Goal: Task Accomplishment & Management: Use online tool/utility

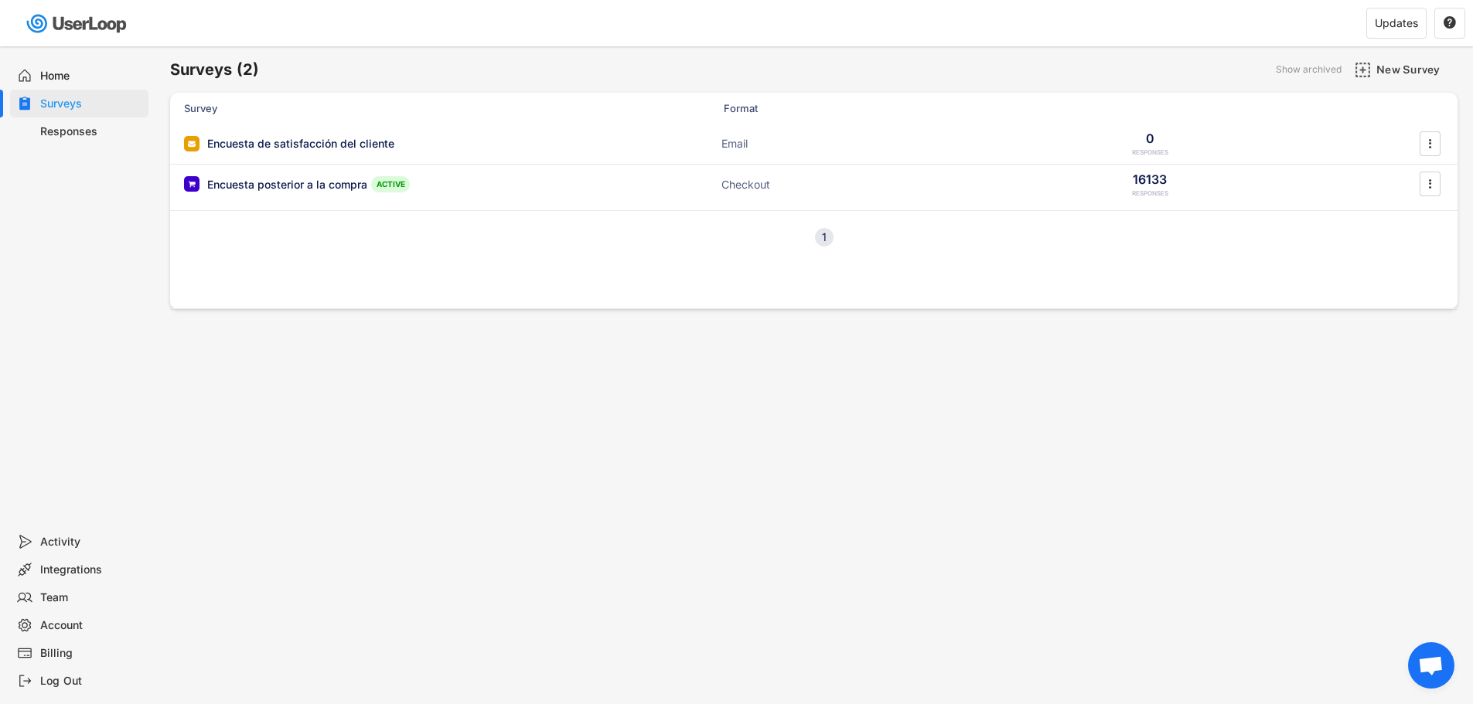
click at [43, 136] on div "Responses" at bounding box center [91, 131] width 102 height 15
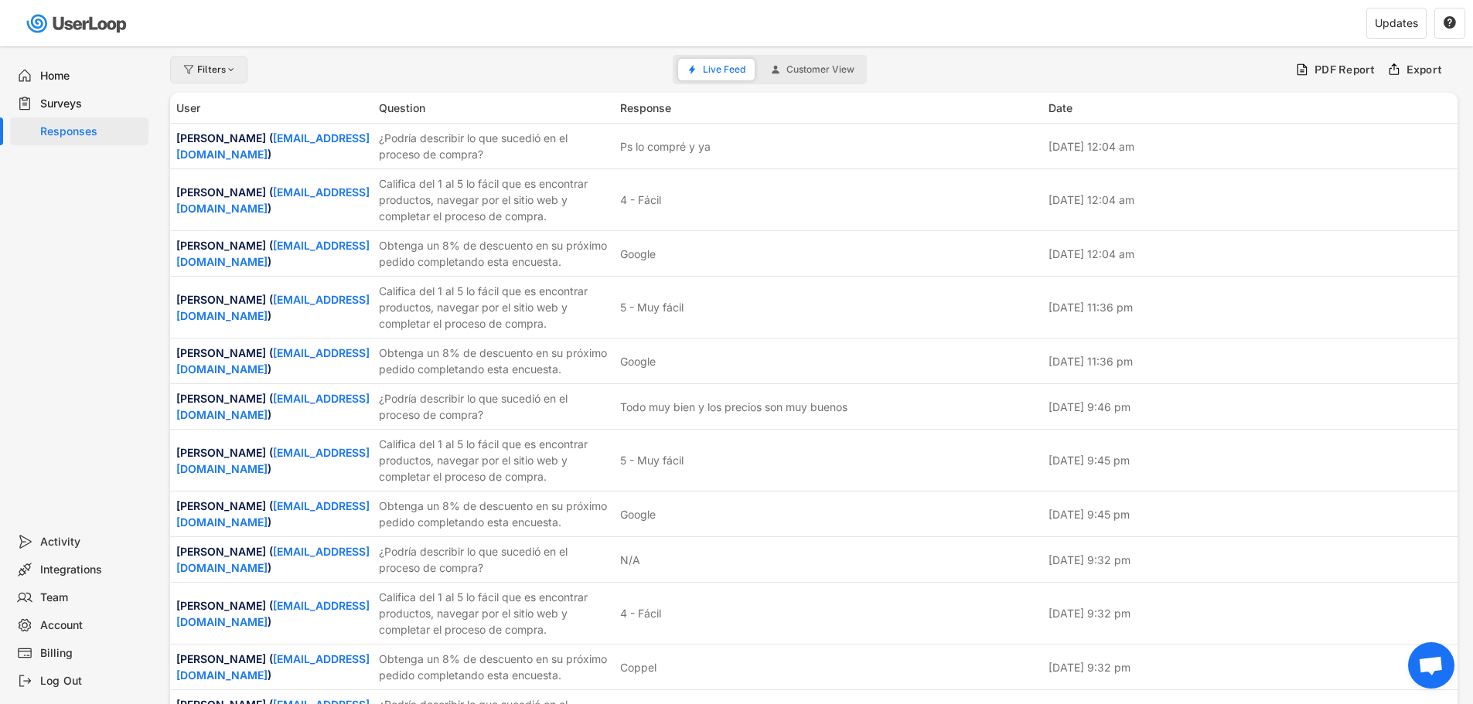
click at [208, 66] on div "Filters" at bounding box center [217, 69] width 40 height 9
select select
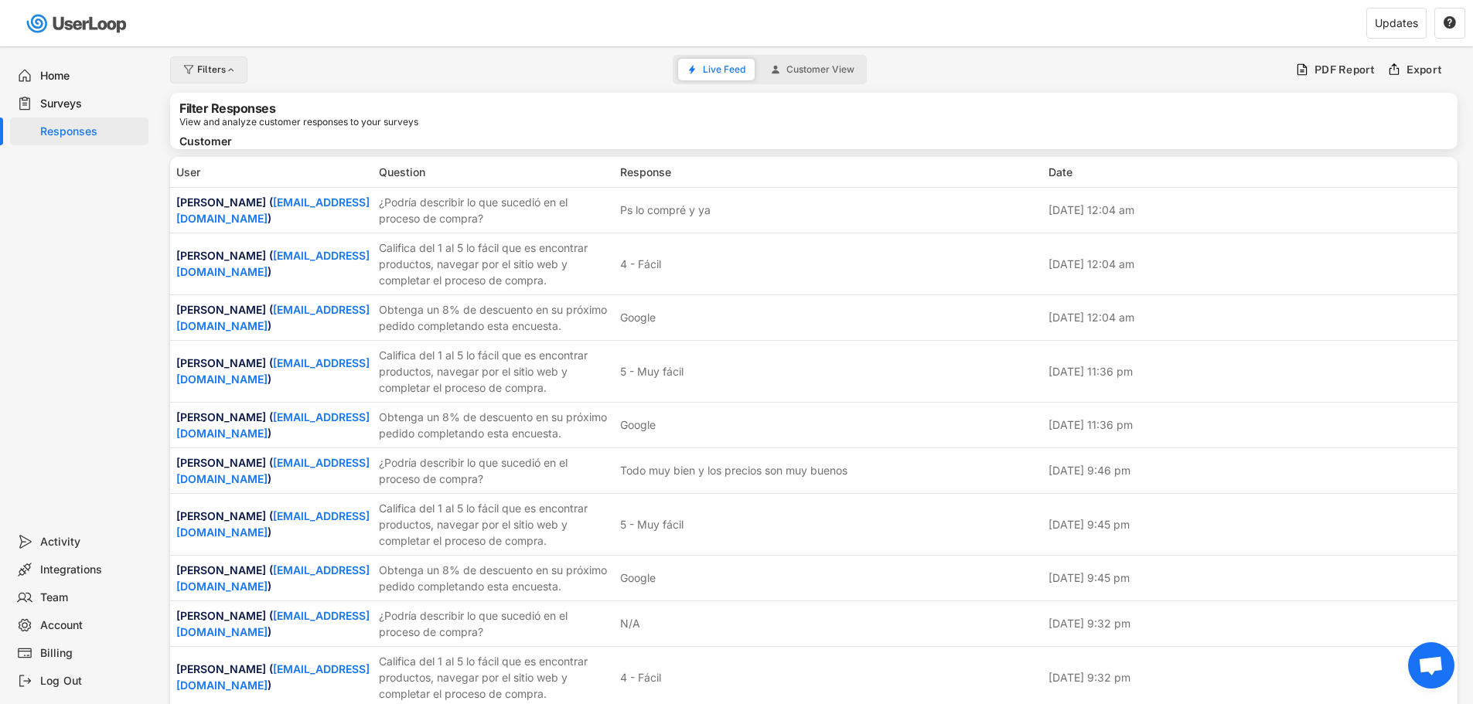
select select
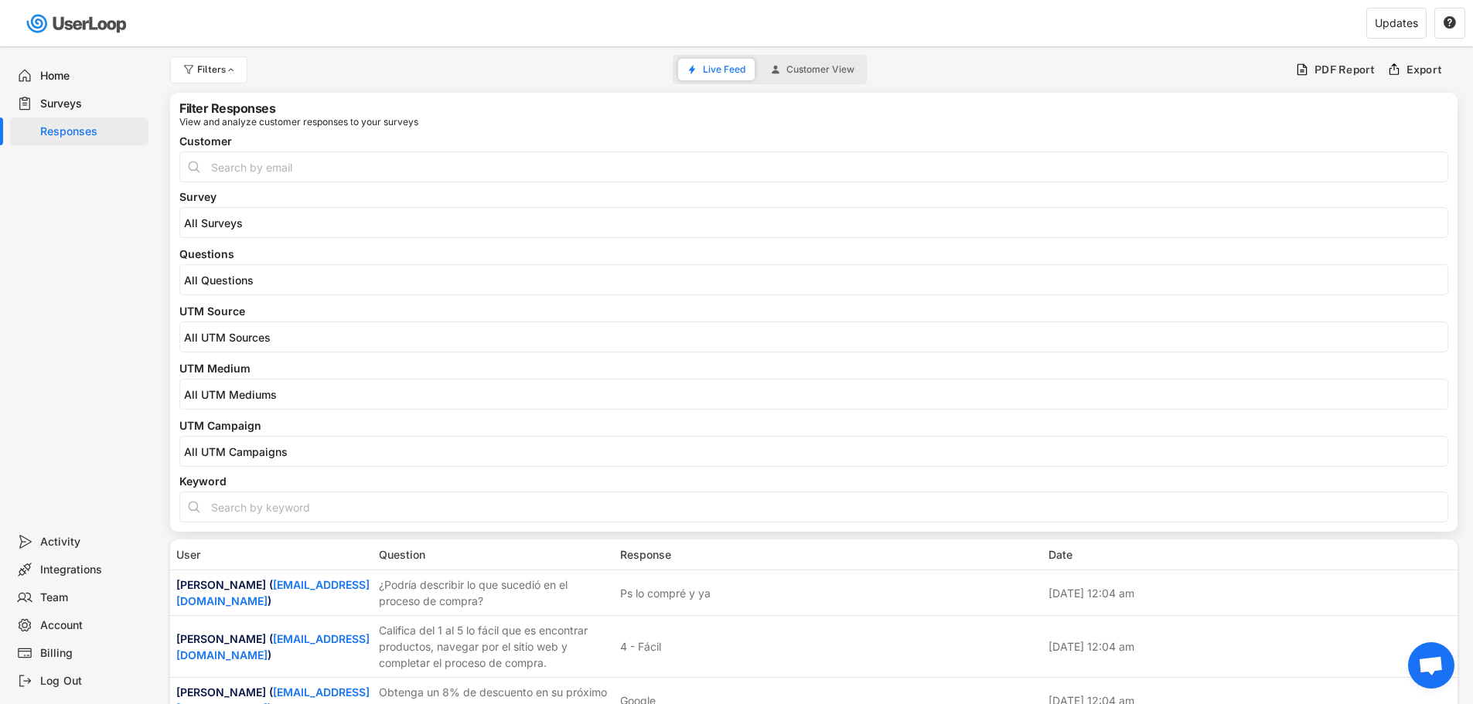
click at [247, 281] on input "search" at bounding box center [817, 280] width 1267 height 13
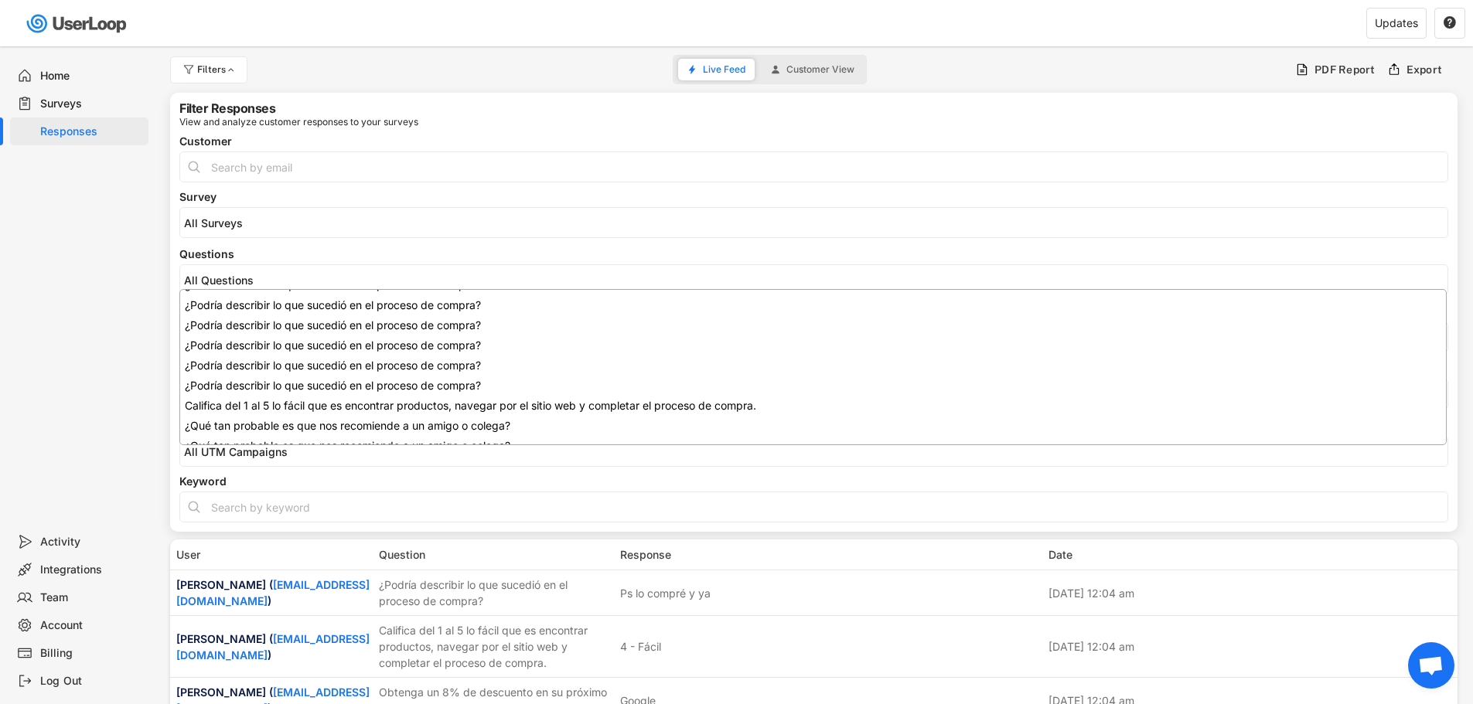
scroll to position [308, 0]
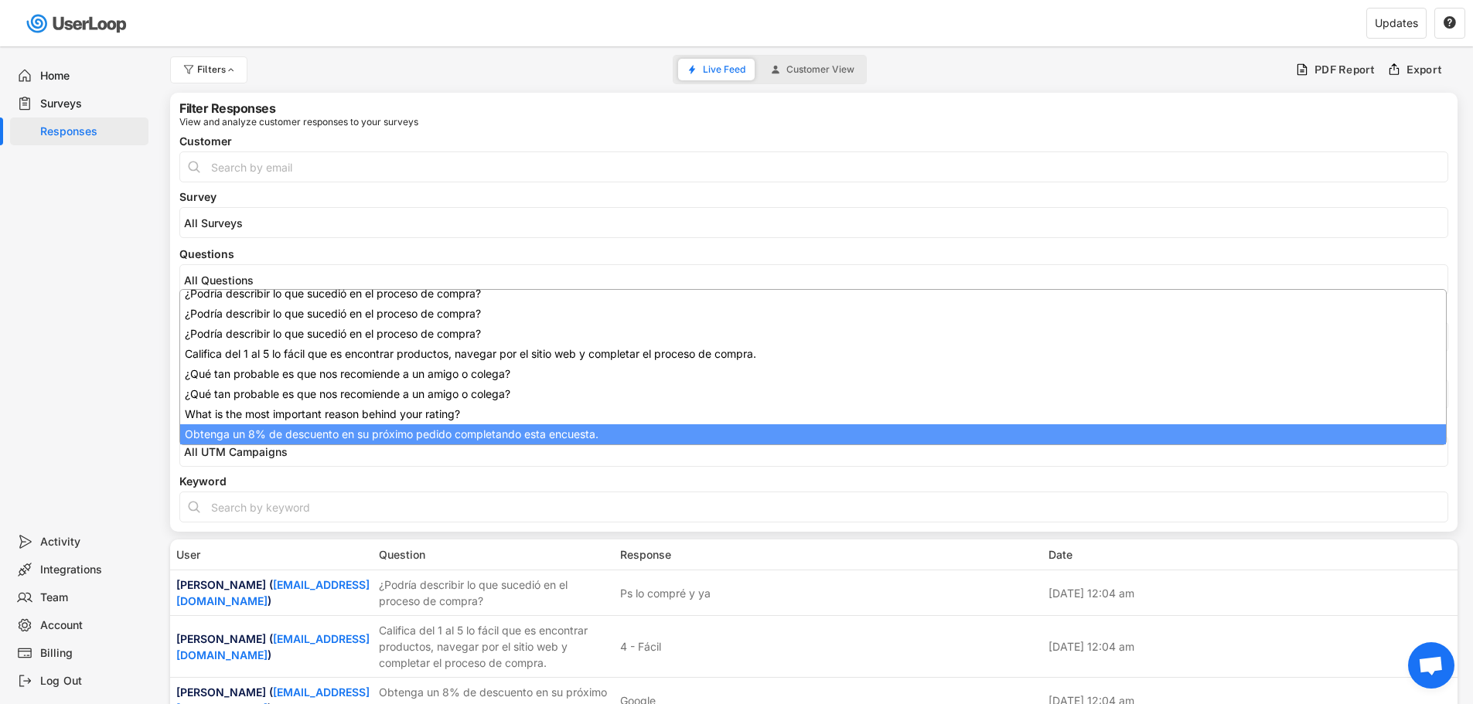
select select "1348695171700984260__LOOKUP__1709664932775x193621645911248300"
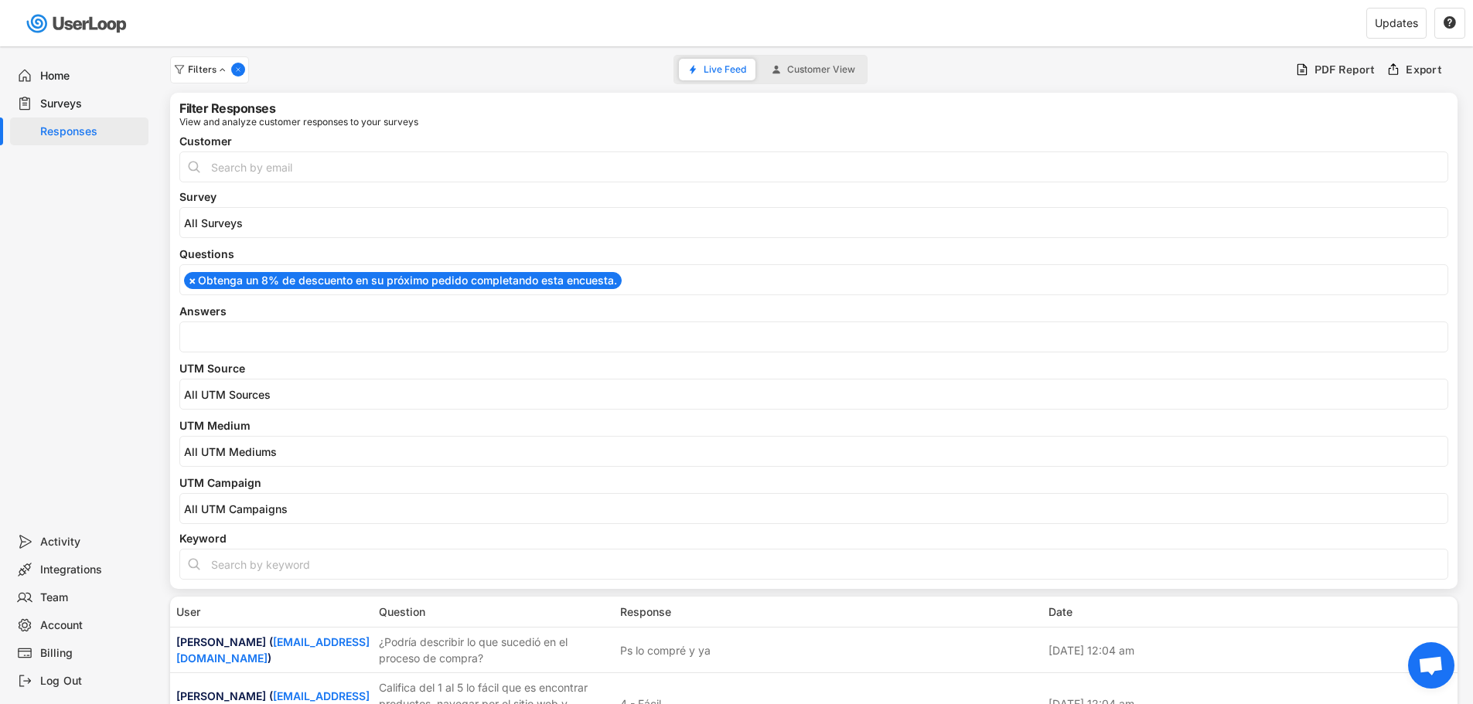
scroll to position [272, 0]
click at [267, 345] on span at bounding box center [813, 337] width 1267 height 20
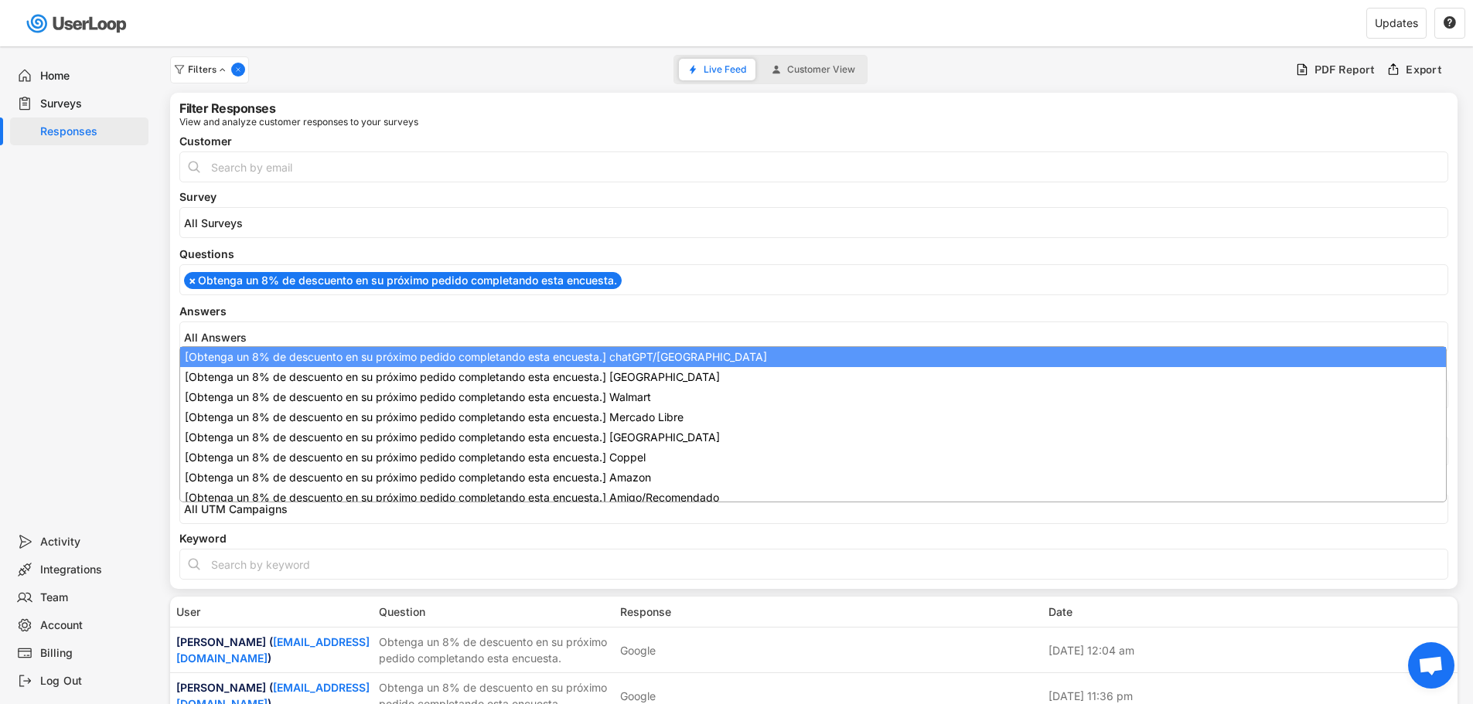
select select "1348695171700984260__LOOKUP__1747938366384x136765407090442240"
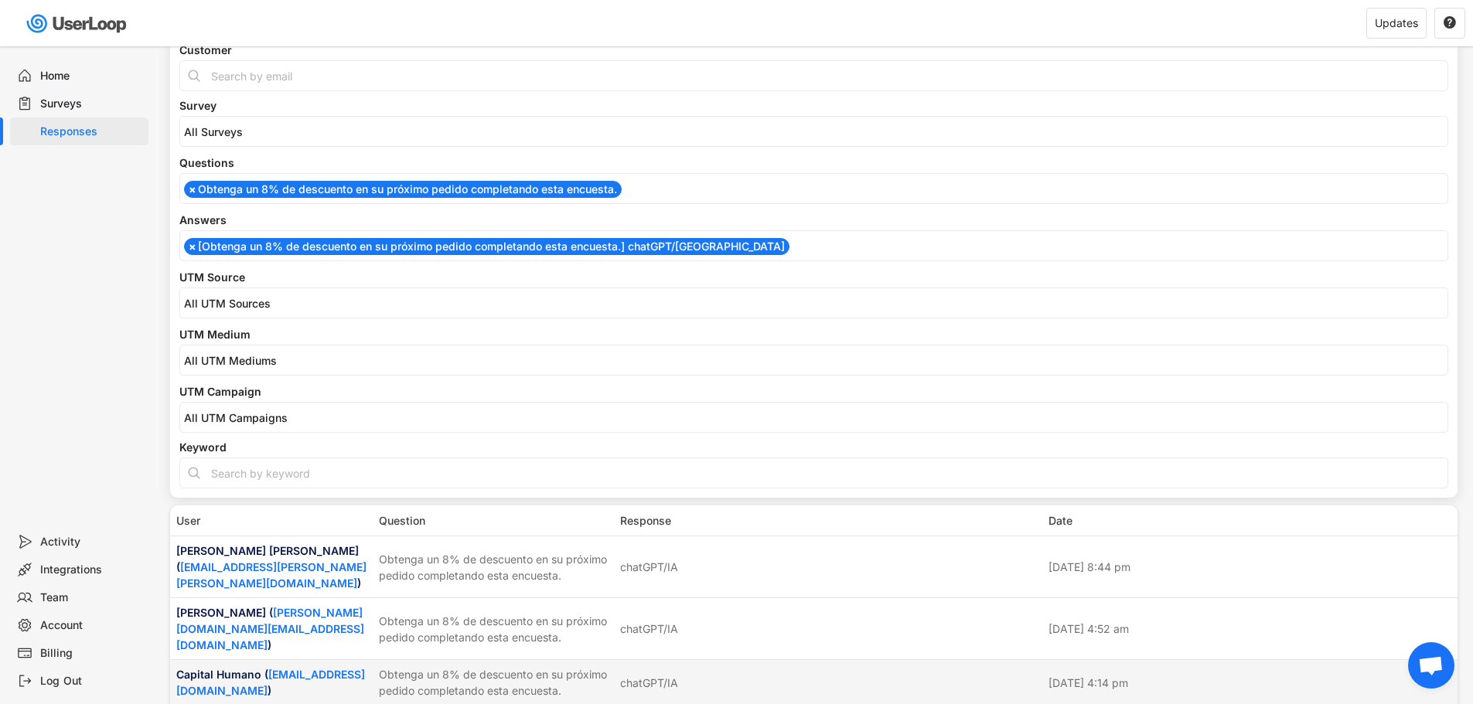
scroll to position [0, 0]
